Goal: Task Accomplishment & Management: Manage account settings

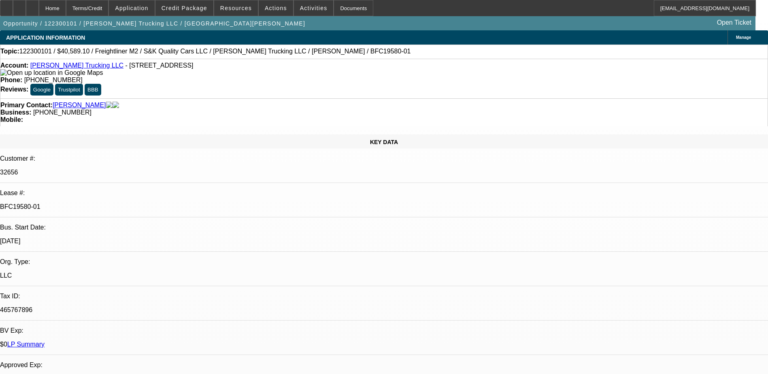
select select "0.1"
select select "2"
select select "0.1"
select select "2"
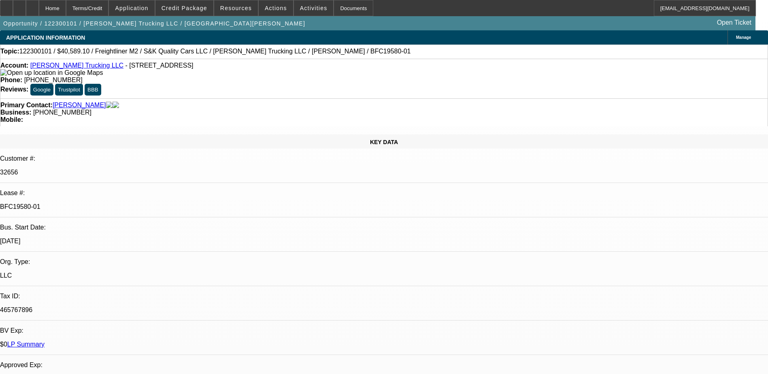
select select "0.1"
select select "2"
select select "0.1"
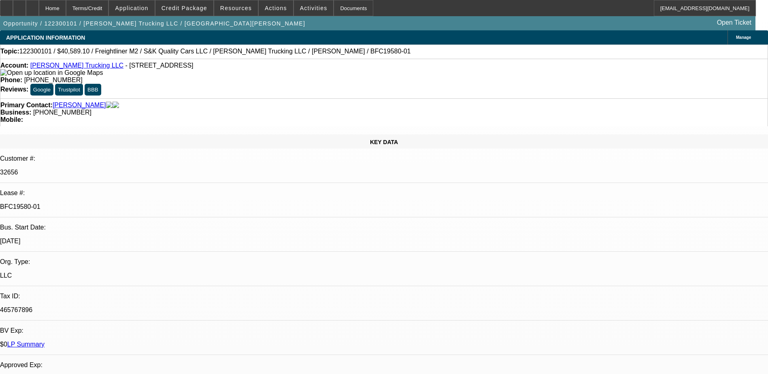
select select "2"
select select "0.1"
select select "1"
select select "2"
select select "4"
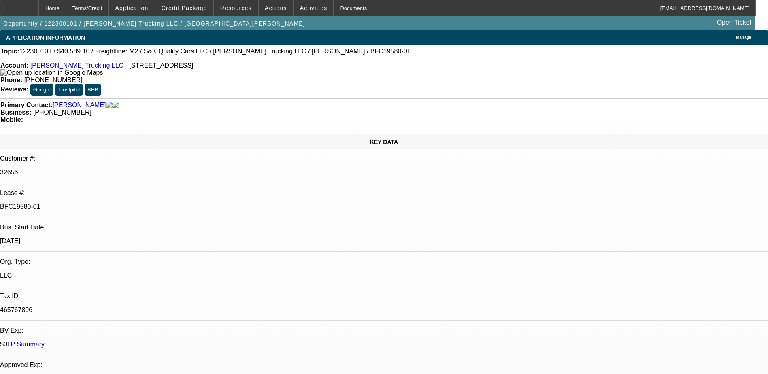
select select "1"
select select "2"
select select "4"
select select "1"
select select "2"
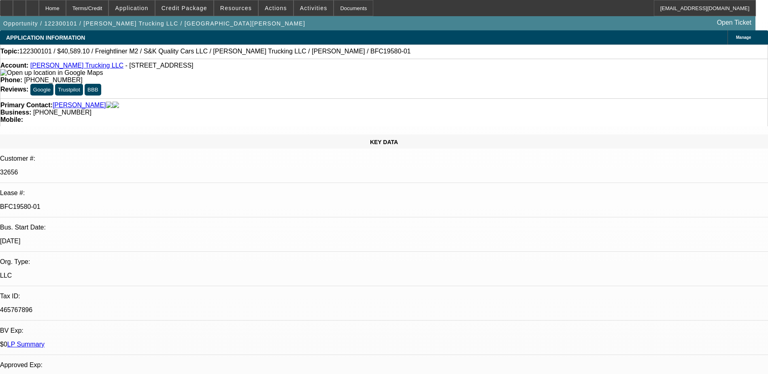
select select "4"
select select "1"
select select "2"
select select "4"
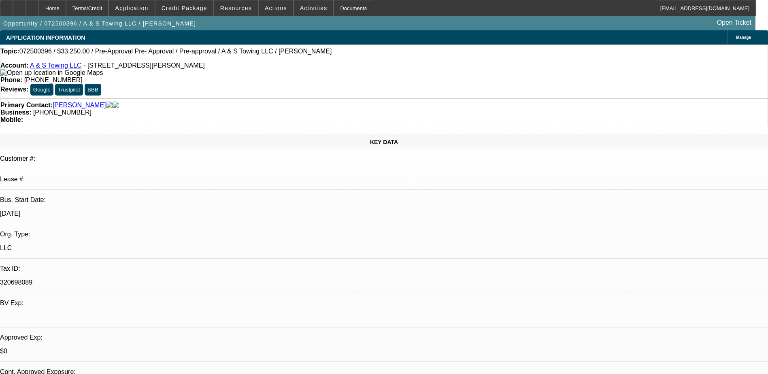
select select "0"
select select "0.15"
select select "2"
select select "0"
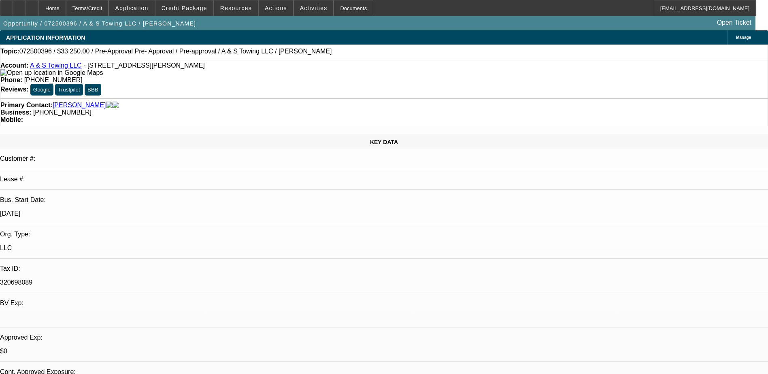
select select "0.1"
select select "2"
select select "0"
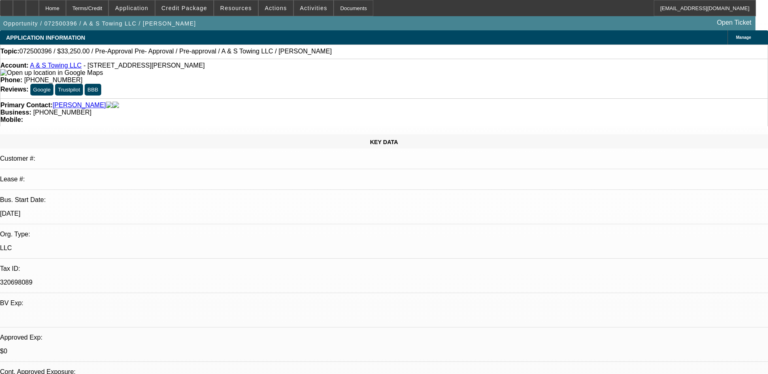
select select "0"
select select "1"
select select "2"
select select "6"
select select "1"
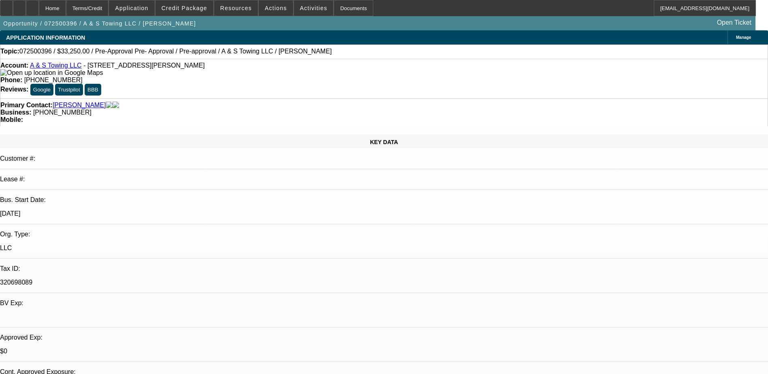
select select "2"
select select "6"
select select "1"
select select "2"
select select "6"
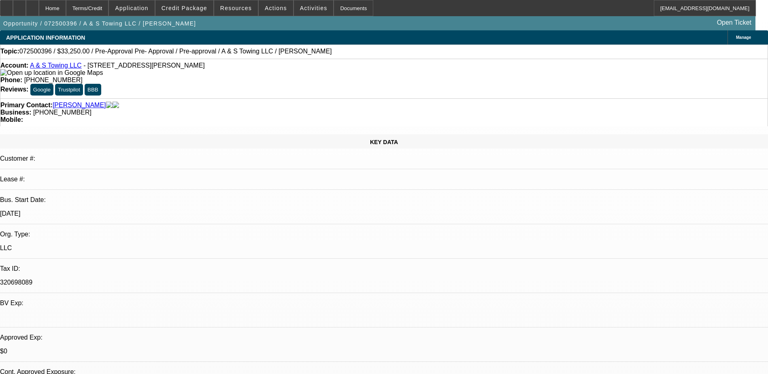
select select "1"
select select "6"
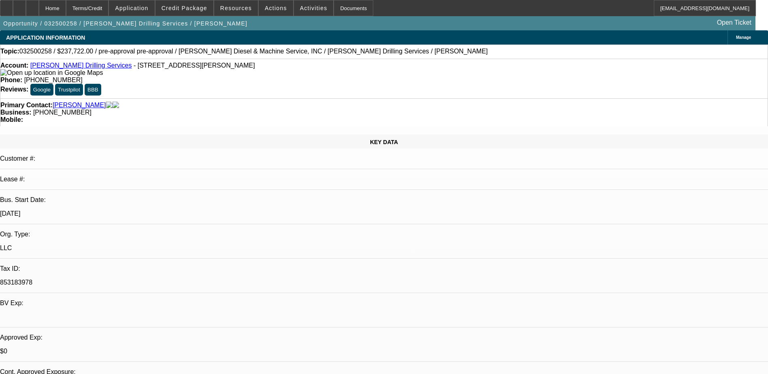
select select "0"
select select "6"
select select "0"
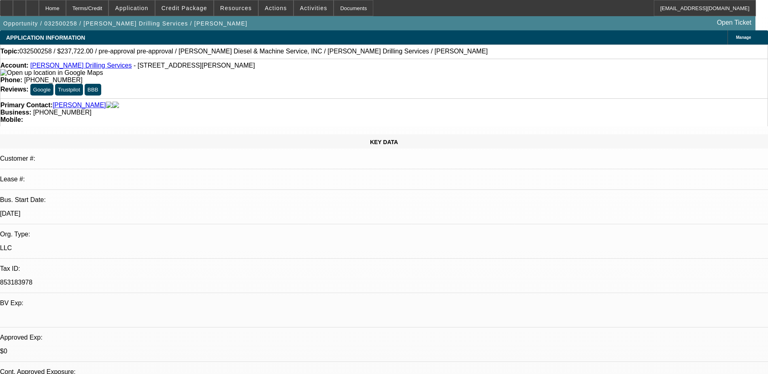
select select "0"
select select "6"
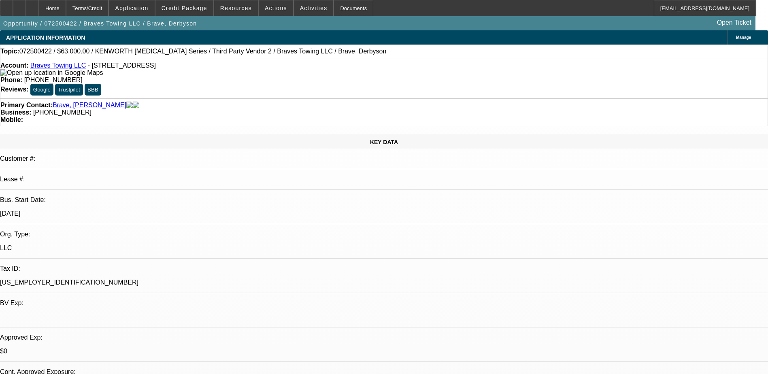
select select "0"
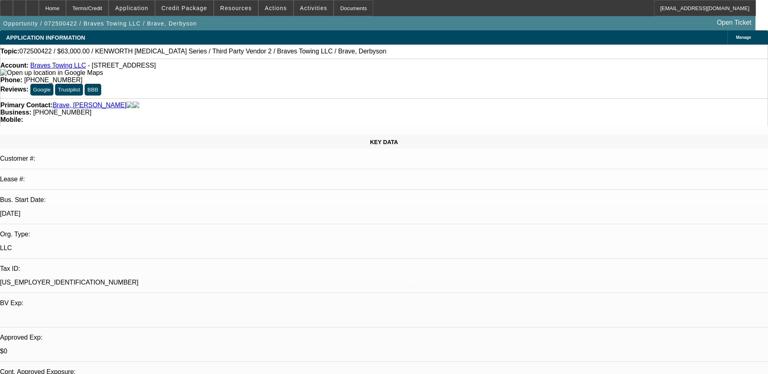
select select "0"
select select "0.1"
select select "2"
select select "0.1"
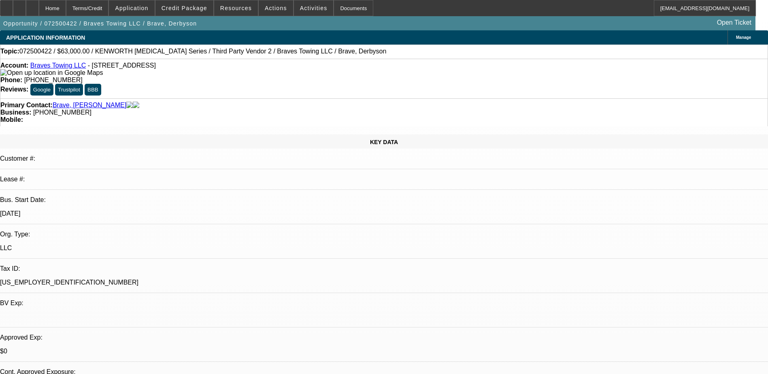
select select "2"
select select "0.1"
select select "1"
select select "6"
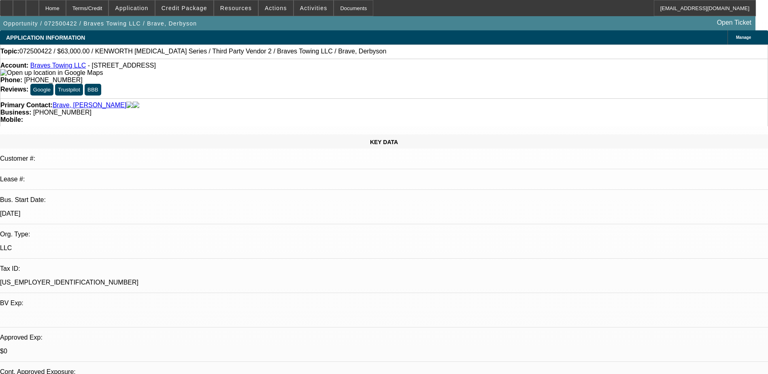
select select "1"
select select "6"
select select "1"
select select "2"
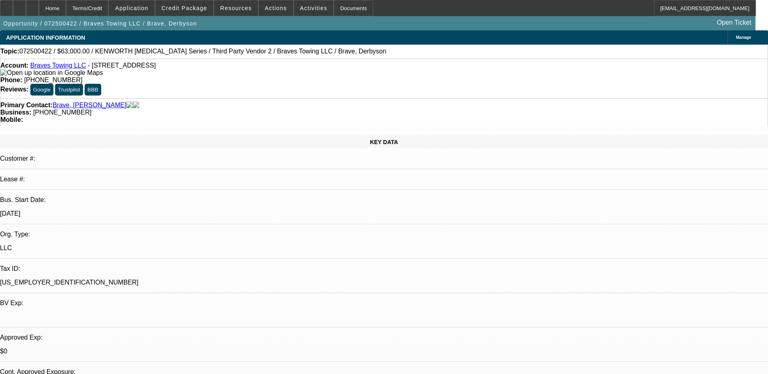
select select "4"
select select "1"
select select "2"
select select "4"
drag, startPoint x: 327, startPoint y: 90, endPoint x: 289, endPoint y: 91, distance: 37.7
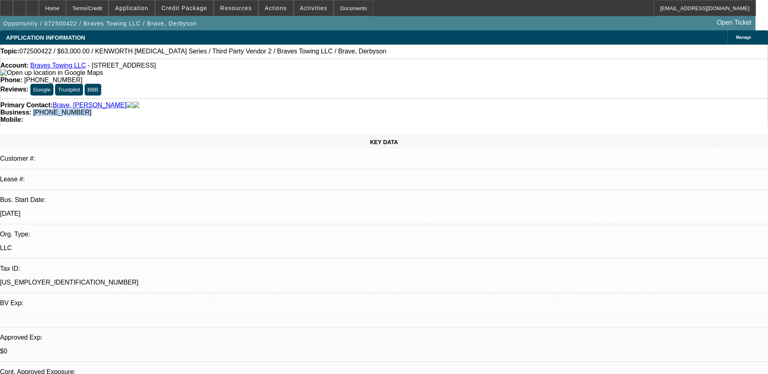
click at [289, 109] on div "Business: (774) 712-6610" at bounding box center [383, 112] width 767 height 7
copy span "(774) 712-6610"
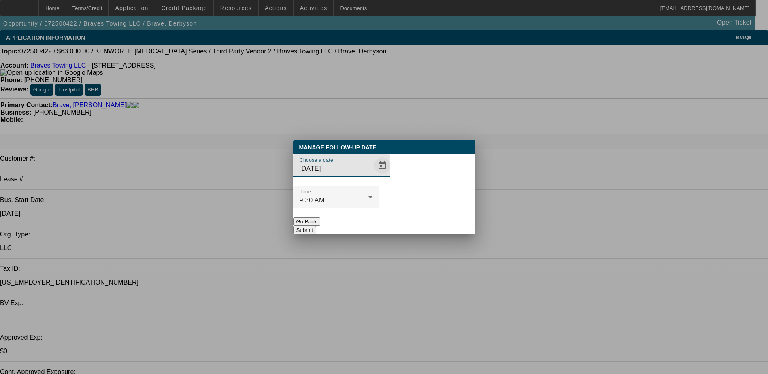
click at [372, 175] on span "Open calendar" at bounding box center [381, 165] width 19 height 19
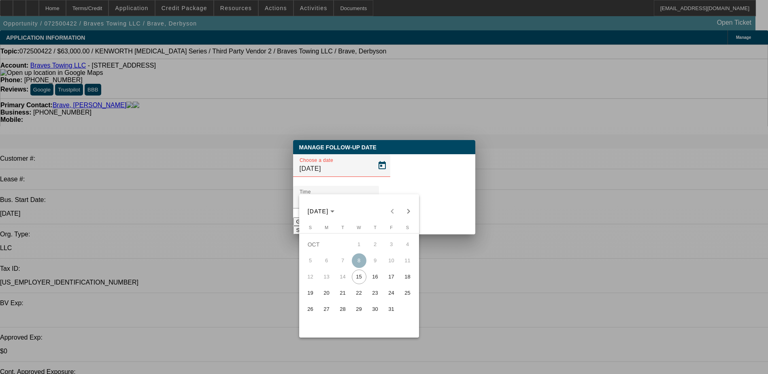
click at [359, 293] on span "22" at bounding box center [359, 293] width 15 height 15
type input "10/22/2025"
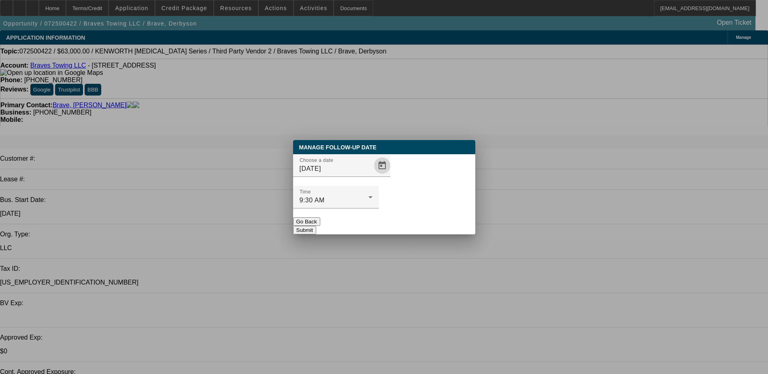
click at [316, 226] on button "Submit" at bounding box center [304, 230] width 23 height 8
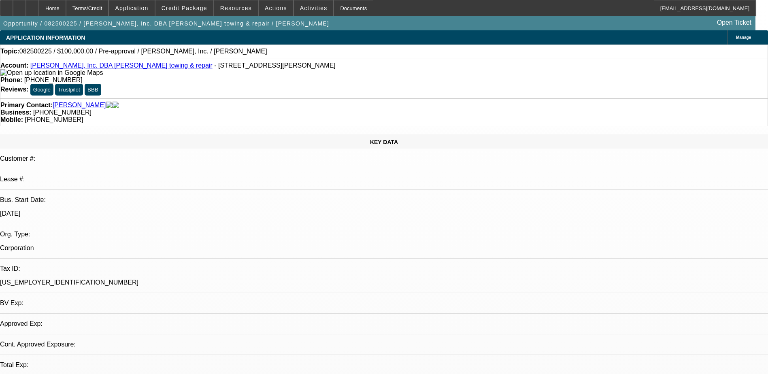
select select "0"
select select "2"
select select "0.1"
select select "1"
select select "2"
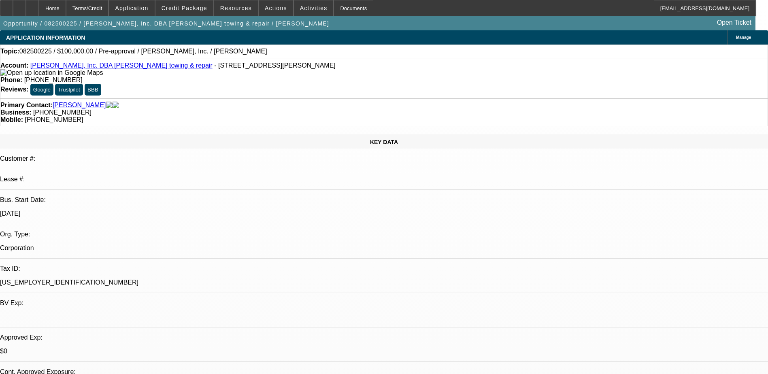
select select "4"
drag, startPoint x: 444, startPoint y: 93, endPoint x: 406, endPoint y: 94, distance: 38.1
click at [406, 98] on div "Primary Contact: [PERSON_NAME] Business: [PHONE_NUMBER] Mobile: [PHONE_NUMBER]" at bounding box center [384, 112] width 768 height 28
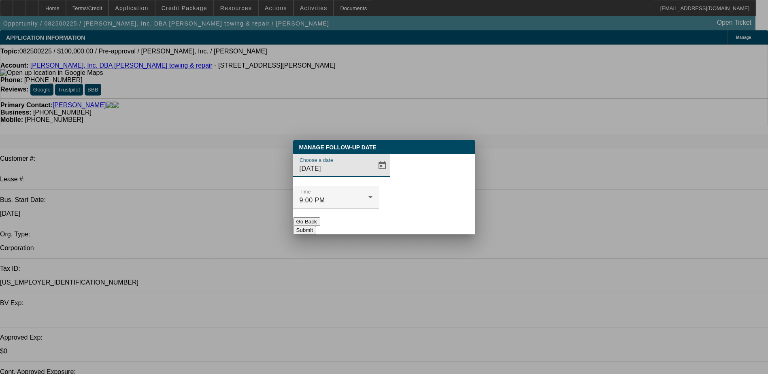
click at [320, 217] on button "Go Back" at bounding box center [306, 221] width 27 height 8
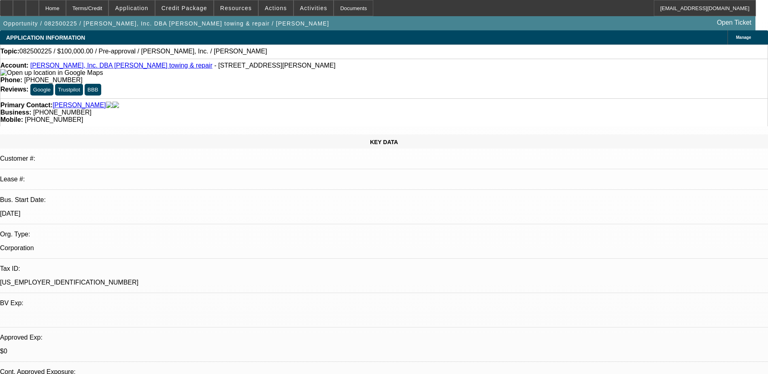
radio input "true"
type textarea "lvm wc"
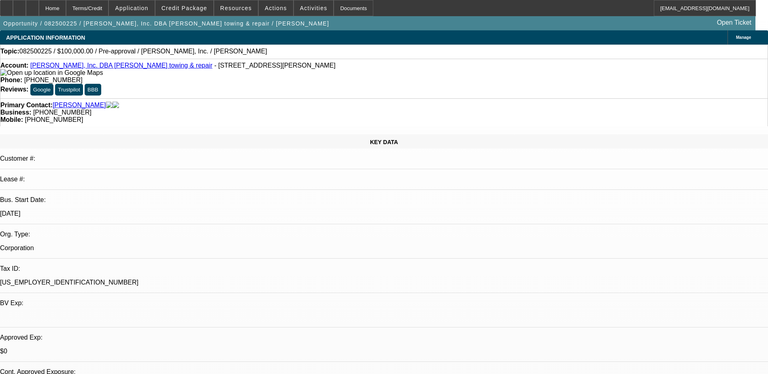
radio input "true"
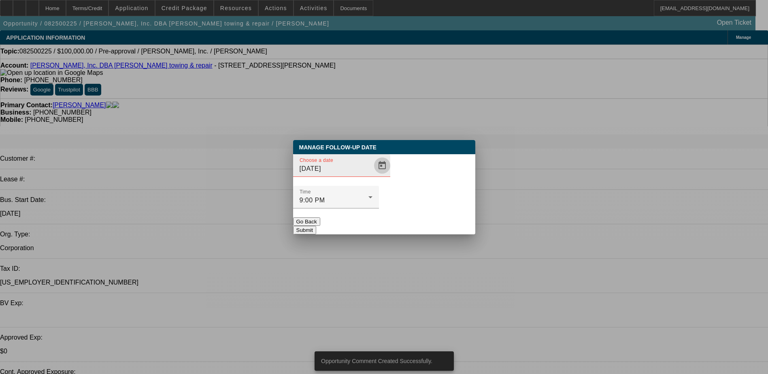
click at [372, 175] on span "Open calendar" at bounding box center [381, 165] width 19 height 19
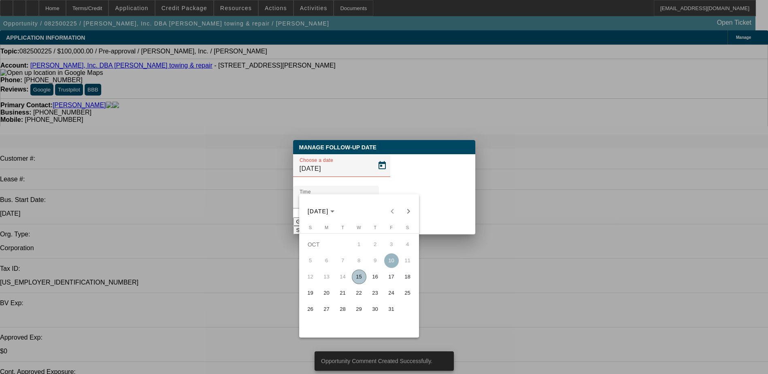
click at [376, 299] on span "23" at bounding box center [375, 293] width 15 height 15
type input "10/23/2025"
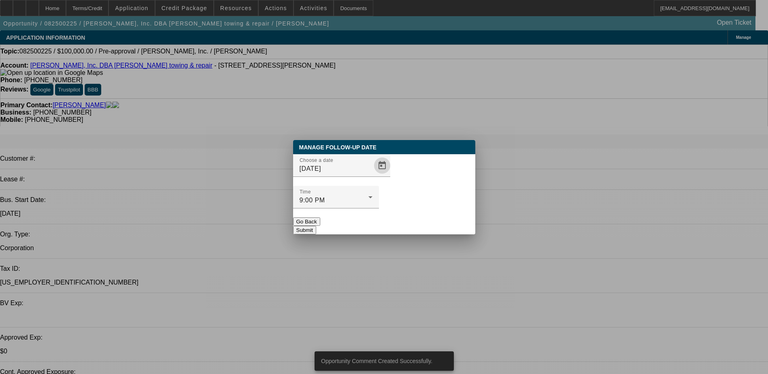
click at [316, 226] on button "Submit" at bounding box center [304, 230] width 23 height 8
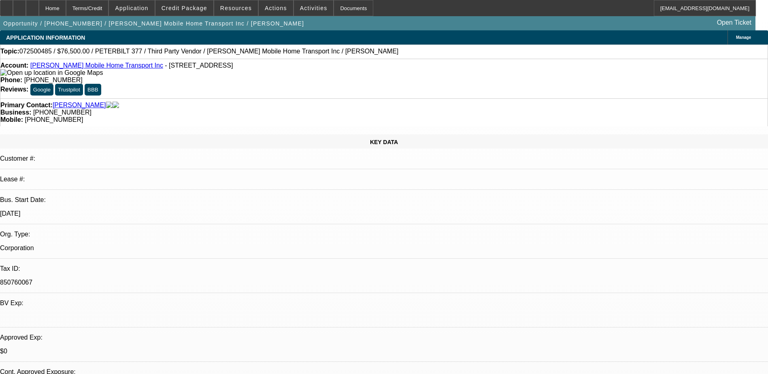
select select "0"
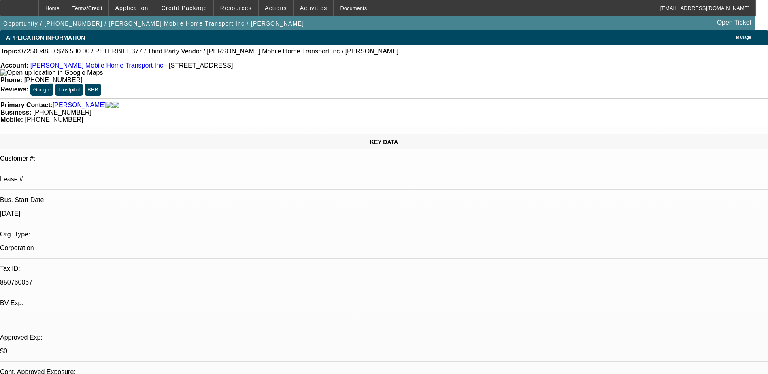
select select "0"
select select "0.1"
select select "2"
select select "0"
select select "0.1"
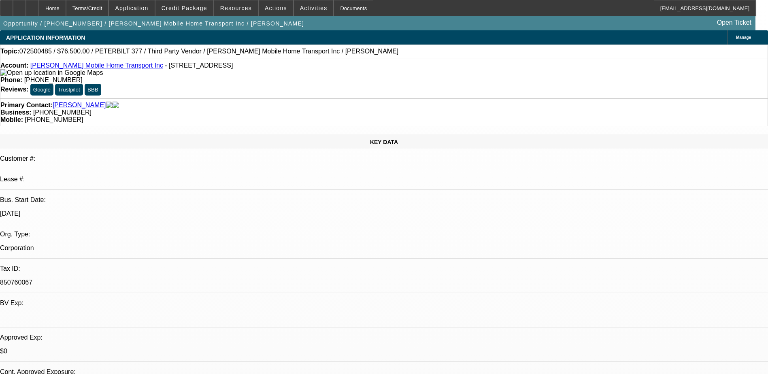
select select "2"
select select "0"
select select "1"
select select "6"
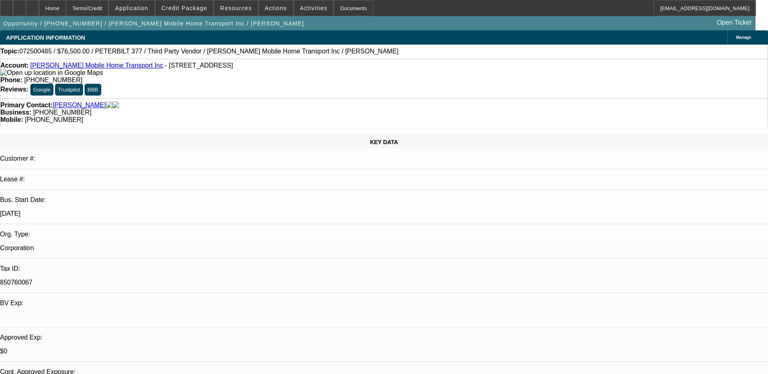
select select "1"
select select "6"
select select "1"
select select "2"
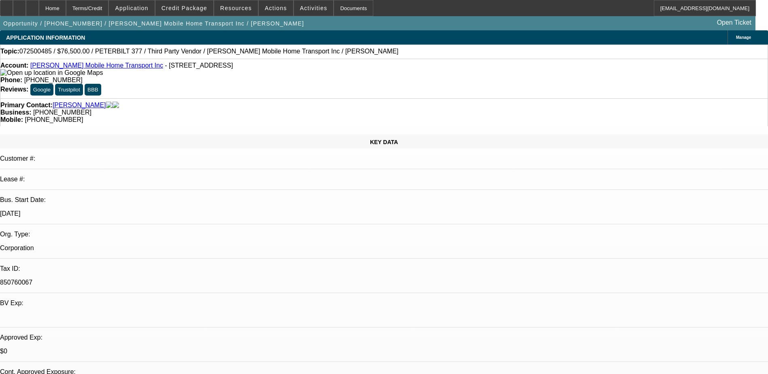
select select "6"
select select "1"
select select "2"
select select "6"
drag, startPoint x: 328, startPoint y: 91, endPoint x: 289, endPoint y: 89, distance: 39.3
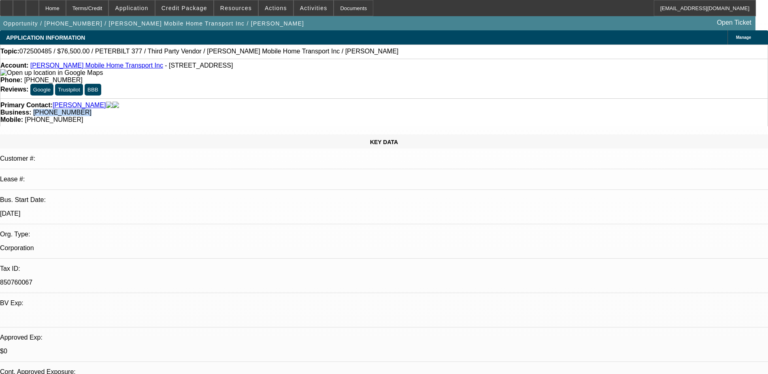
click at [289, 109] on div "Business: [PHONE_NUMBER]" at bounding box center [383, 112] width 767 height 7
drag, startPoint x: 289, startPoint y: 89, endPoint x: 300, endPoint y: 89, distance: 10.9
copy span "[PHONE_NUMBER]"
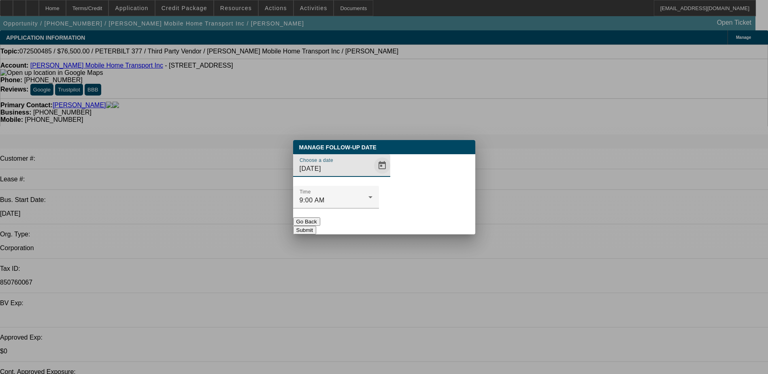
click at [375, 175] on span "Open calendar" at bounding box center [381, 165] width 19 height 19
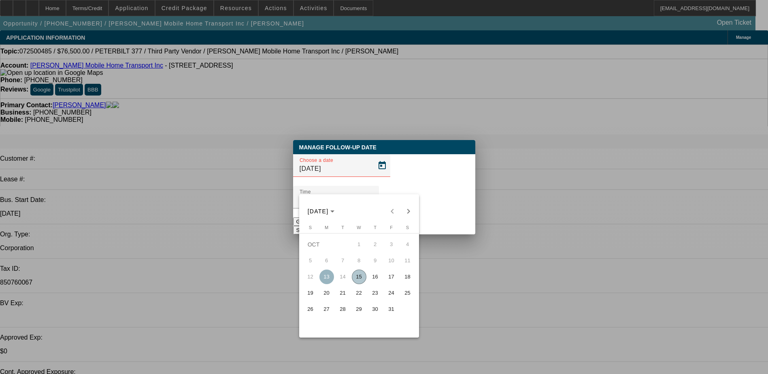
click at [355, 297] on span "22" at bounding box center [359, 293] width 15 height 15
type input "[DATE]"
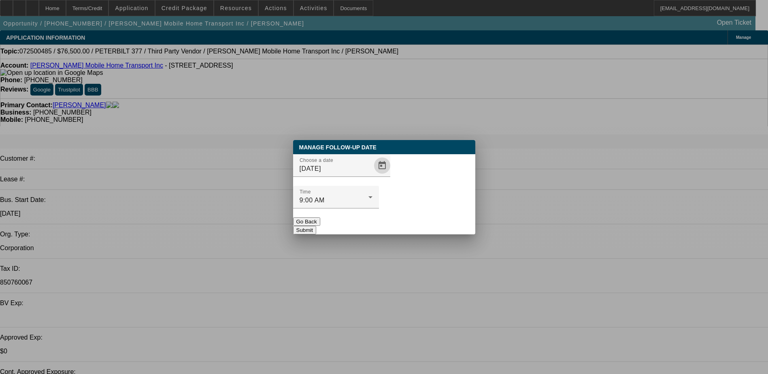
click at [316, 226] on button "Submit" at bounding box center [304, 230] width 23 height 8
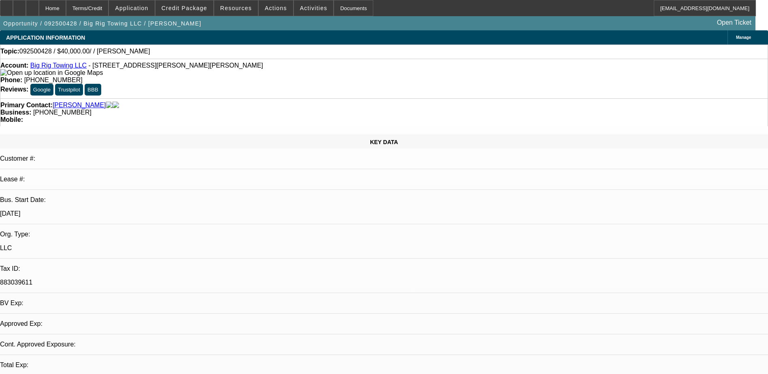
select select "0"
select select "2"
select select "0.1"
select select "1"
select select "2"
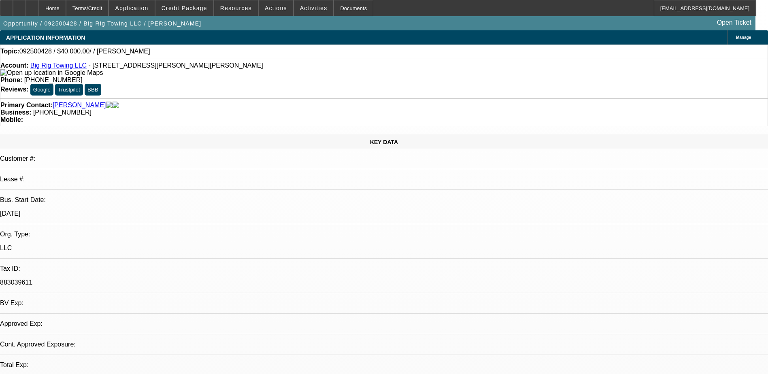
select select "4"
drag, startPoint x: 334, startPoint y: 91, endPoint x: 289, endPoint y: 91, distance: 44.9
click at [289, 109] on div "Business: (864) 845-1600" at bounding box center [383, 112] width 767 height 7
copy span "(864) 845-1600"
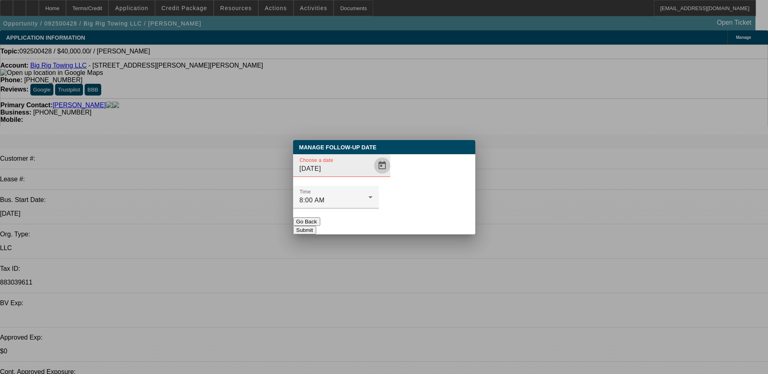
click at [372, 175] on span "Open calendar" at bounding box center [381, 165] width 19 height 19
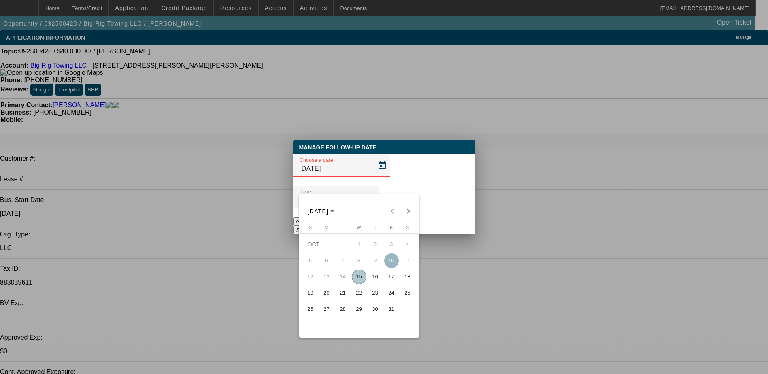
click at [359, 295] on span "22" at bounding box center [359, 293] width 15 height 15
type input "10/22/2025"
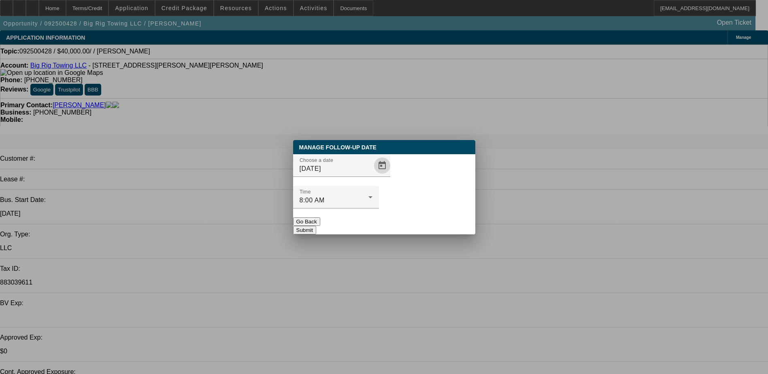
click at [316, 226] on button "Submit" at bounding box center [304, 230] width 23 height 8
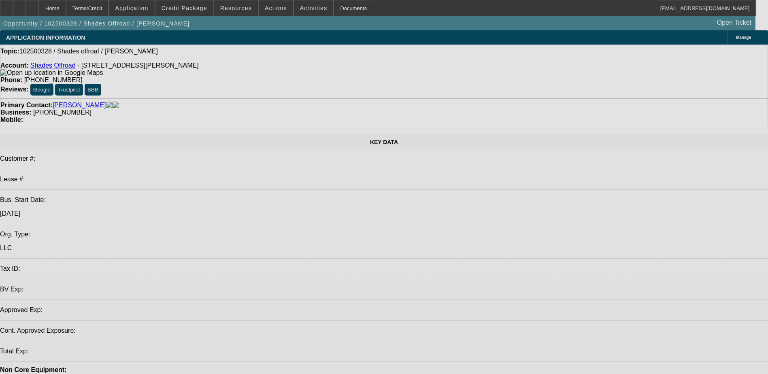
select select "0"
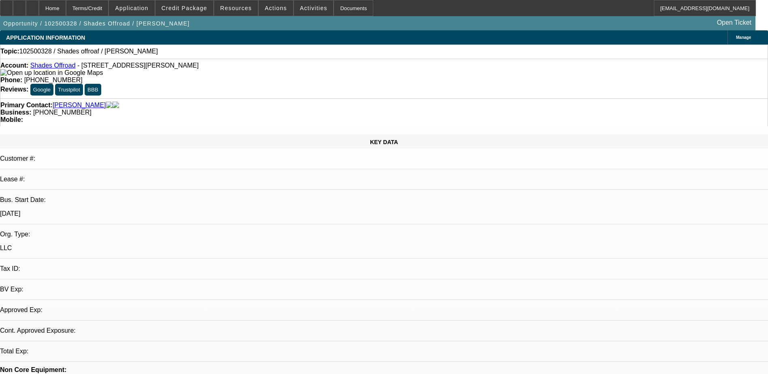
select select "2"
select select "0.1"
select select "4"
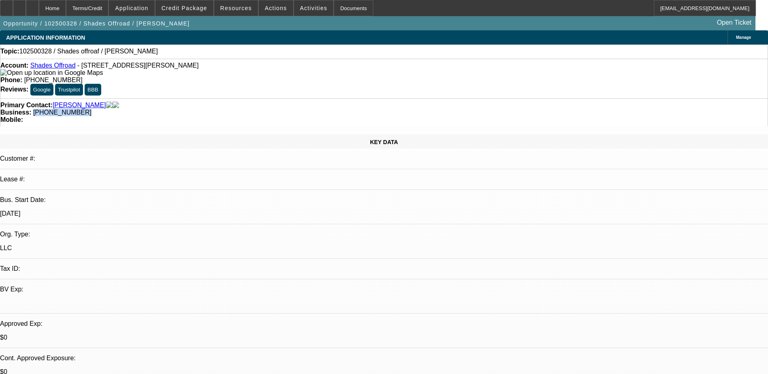
drag, startPoint x: 333, startPoint y: 89, endPoint x: 288, endPoint y: 91, distance: 44.5
click at [288, 109] on div "Business: [PHONE_NUMBER]" at bounding box center [383, 112] width 767 height 7
drag, startPoint x: 288, startPoint y: 91, endPoint x: 301, endPoint y: 89, distance: 13.5
copy span "[PHONE_NUMBER]"
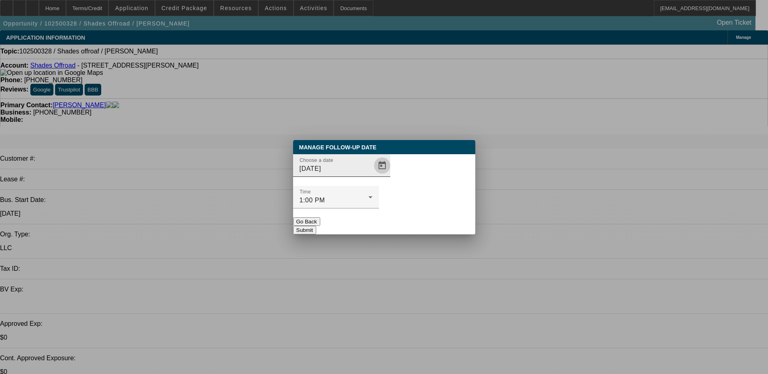
click at [372, 175] on span "Open calendar" at bounding box center [381, 165] width 19 height 19
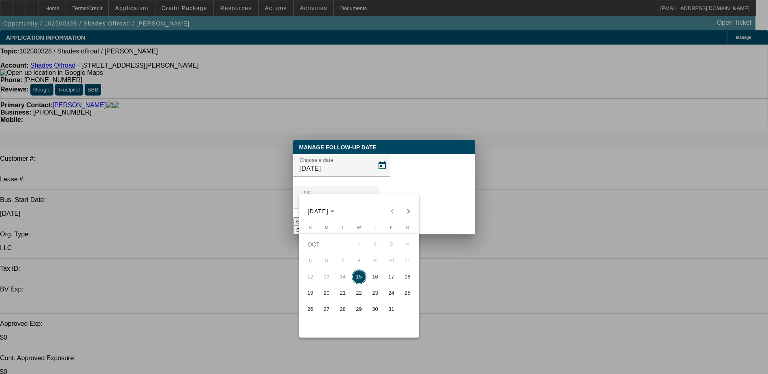
click at [390, 278] on span "17" at bounding box center [391, 277] width 15 height 15
type input "[DATE]"
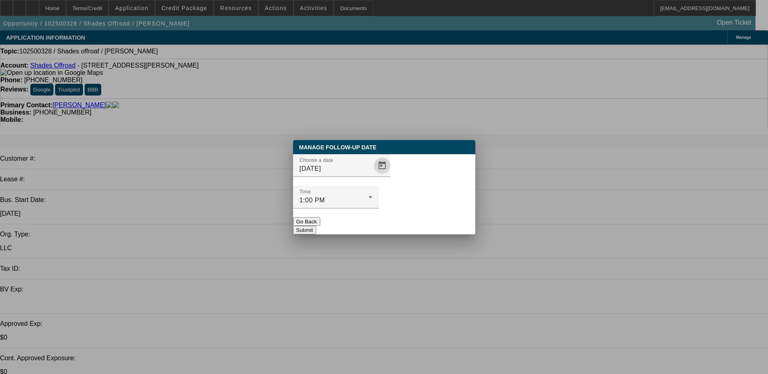
click at [316, 226] on button "Submit" at bounding box center [304, 230] width 23 height 8
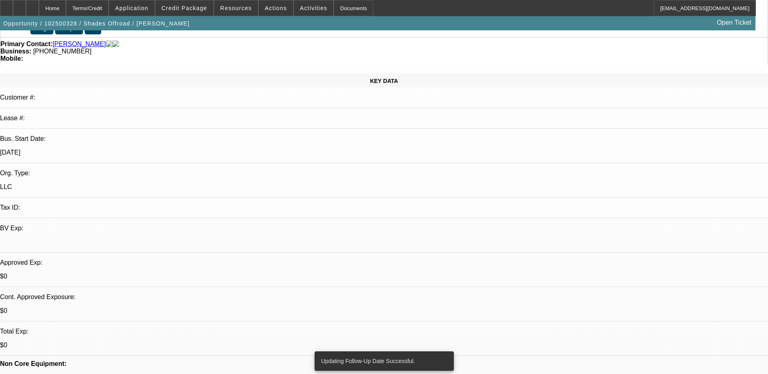
scroll to position [81, 0]
